Goal: Information Seeking & Learning: Check status

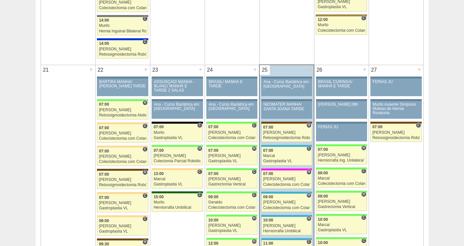
scroll to position [987, 0]
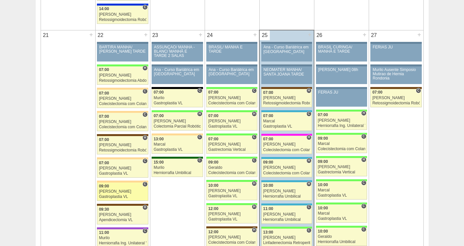
click at [106, 190] on div "[PERSON_NAME]" at bounding box center [122, 192] width 47 height 4
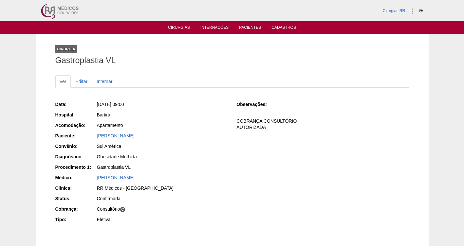
drag, startPoint x: 164, startPoint y: 138, endPoint x: 89, endPoint y: 136, distance: 75.0
click at [89, 137] on div "Paciente: [PERSON_NAME]" at bounding box center [141, 137] width 172 height 8
copy div "Paciente: [PERSON_NAME]"
click at [190, 137] on div "[PERSON_NAME]" at bounding box center [162, 136] width 131 height 7
click at [188, 137] on div "[PERSON_NAME]" at bounding box center [162, 136] width 131 height 7
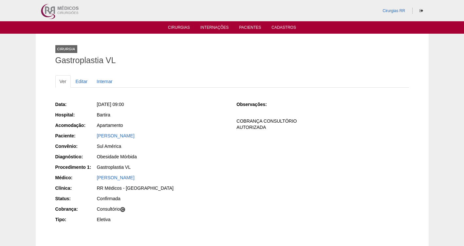
click at [161, 137] on div "[PERSON_NAME]" at bounding box center [162, 136] width 131 height 7
click at [110, 137] on link "[PERSON_NAME]" at bounding box center [116, 135] width 38 height 5
drag, startPoint x: 160, startPoint y: 136, endPoint x: 80, endPoint y: 140, distance: 80.0
click at [80, 140] on div "Paciente: [PERSON_NAME]" at bounding box center [141, 137] width 172 height 8
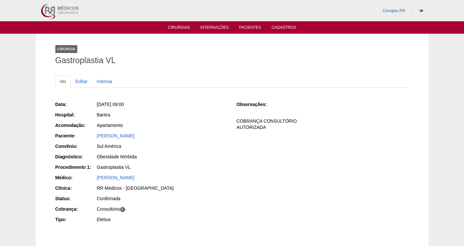
copy link "EDSON DA SILVA PEDRO"
click at [182, 28] on link "Cirurgias" at bounding box center [179, 28] width 22 height 6
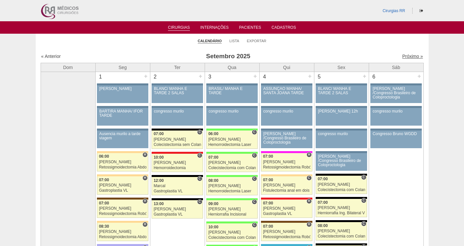
click at [407, 56] on link "Próximo »" at bounding box center [412, 56] width 21 height 5
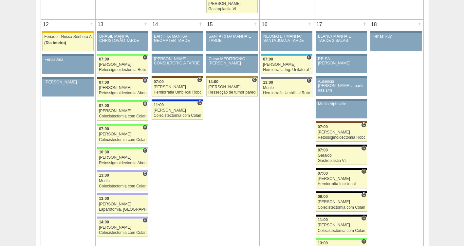
scroll to position [604, 0]
